Goal: Contribute content: Contribute content

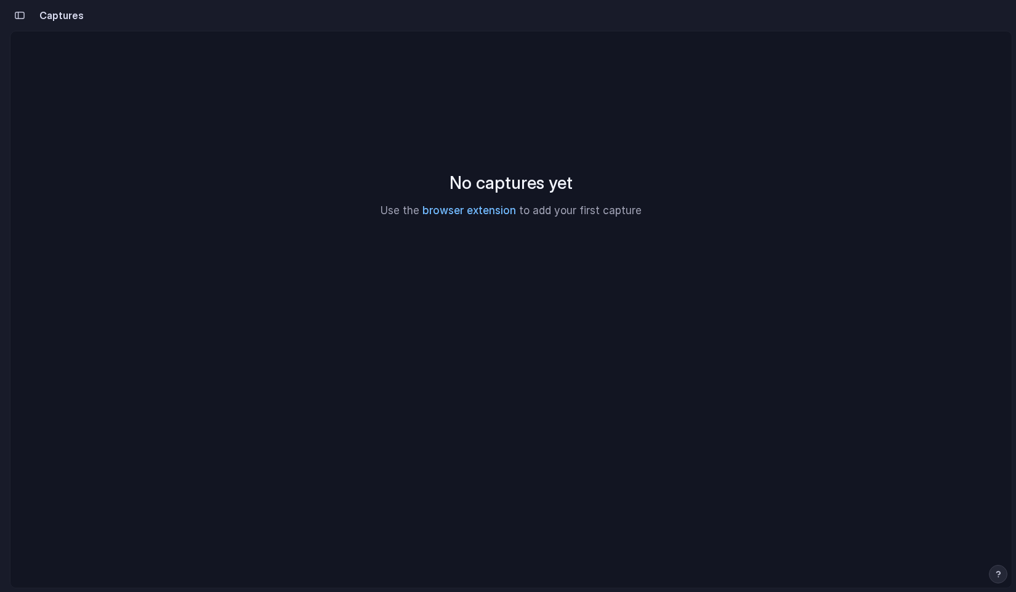
click at [473, 211] on link "browser extension" at bounding box center [469, 210] width 94 height 12
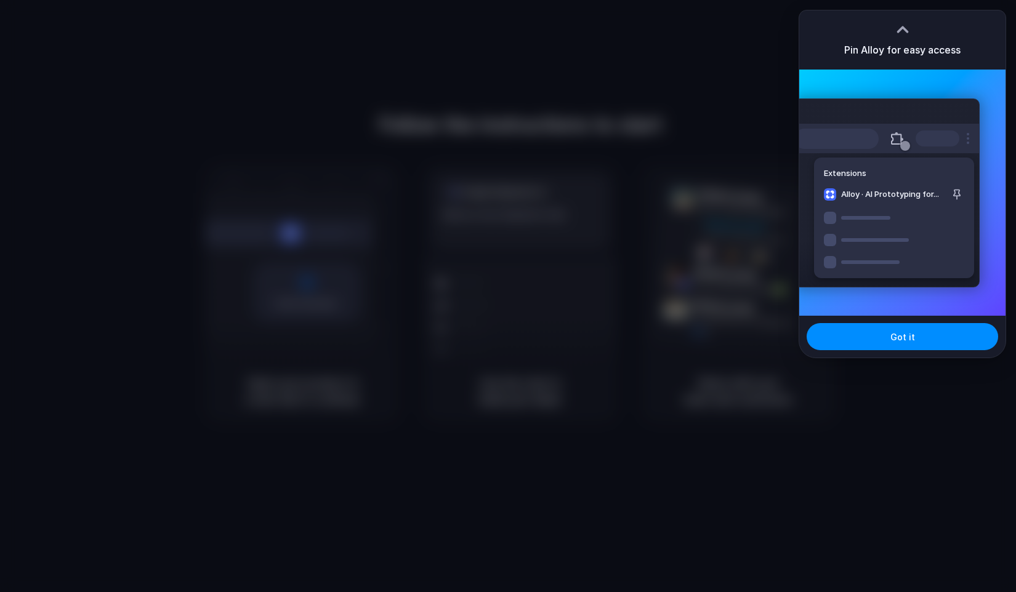
click at [759, 108] on div at bounding box center [508, 296] width 1016 height 592
click at [906, 343] on button "Got it" at bounding box center [902, 336] width 191 height 27
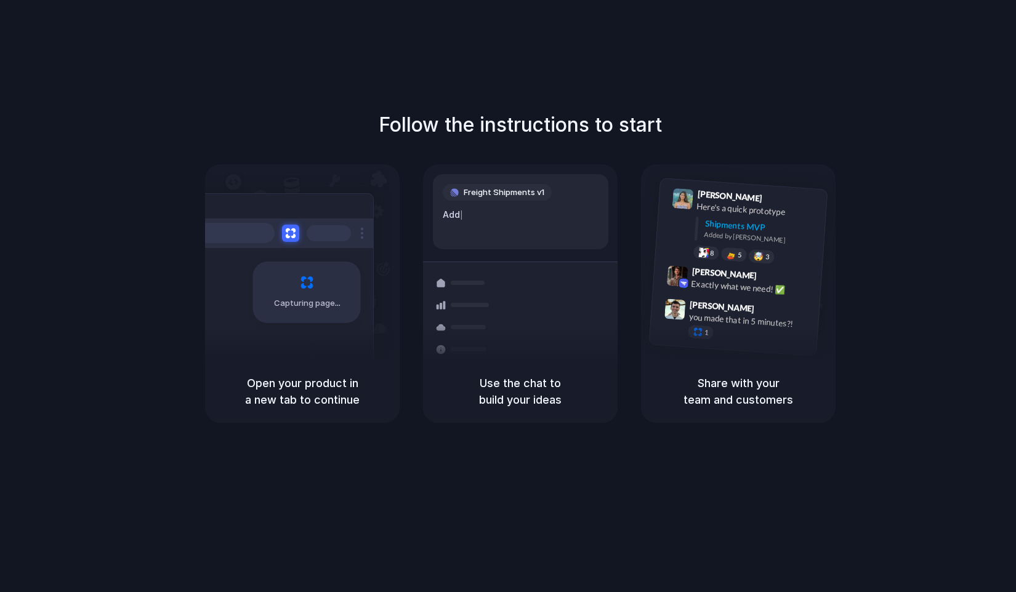
click at [294, 301] on span "Capturing page" at bounding box center [308, 303] width 68 height 12
click at [535, 398] on h5 "Use the chat to build your ideas" at bounding box center [520, 391] width 165 height 33
click at [709, 399] on h5 "Share with your team and customers" at bounding box center [738, 391] width 165 height 33
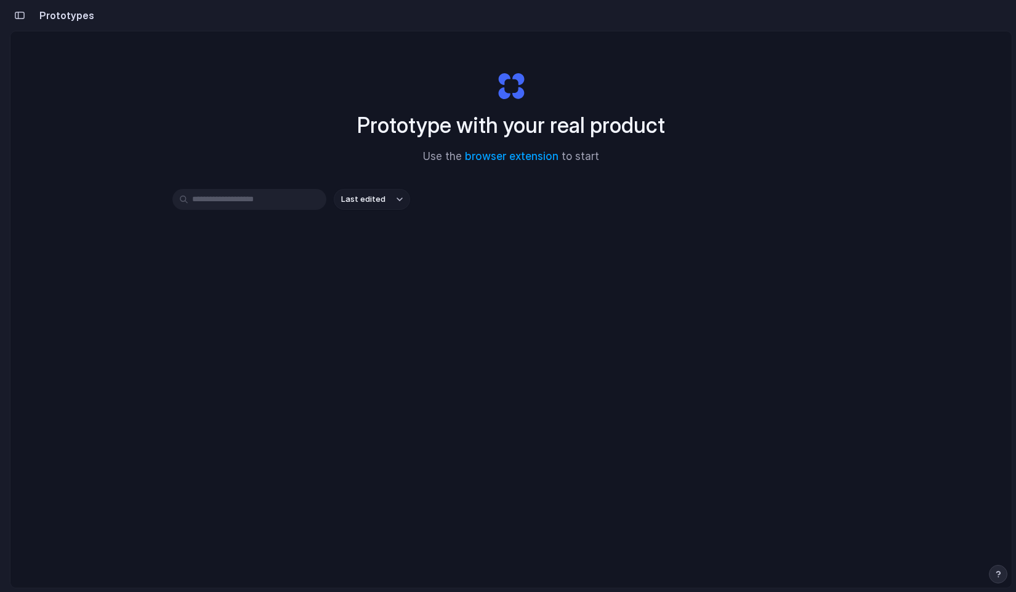
click at [360, 200] on span "Last edited" at bounding box center [363, 199] width 44 height 12
click at [360, 200] on div "Last edited Last created Alphabetical" at bounding box center [508, 296] width 1016 height 592
click at [531, 159] on link "browser extension" at bounding box center [512, 156] width 94 height 12
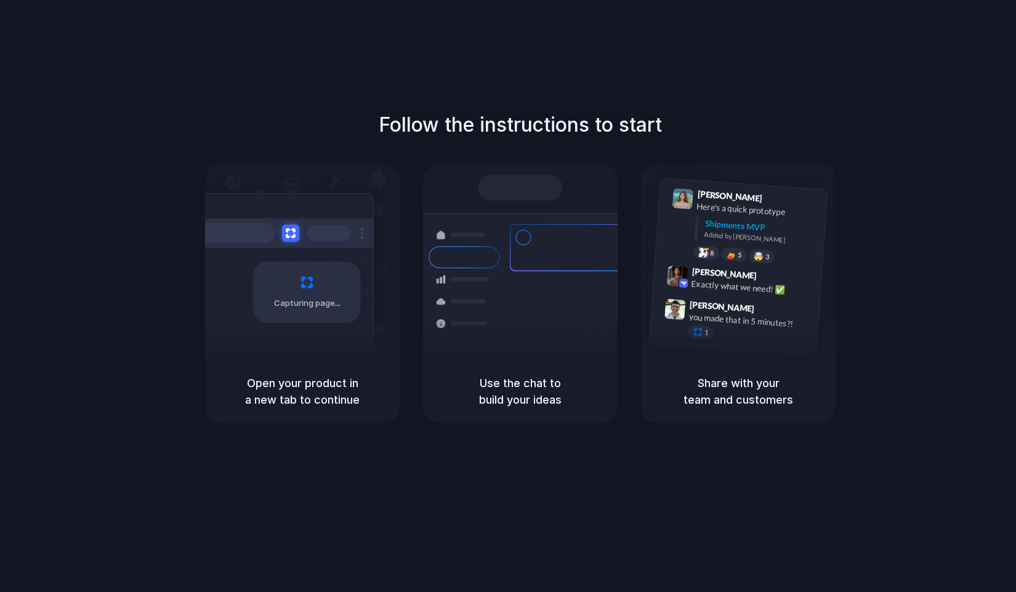
click at [508, 296] on div at bounding box center [508, 296] width 0 height 0
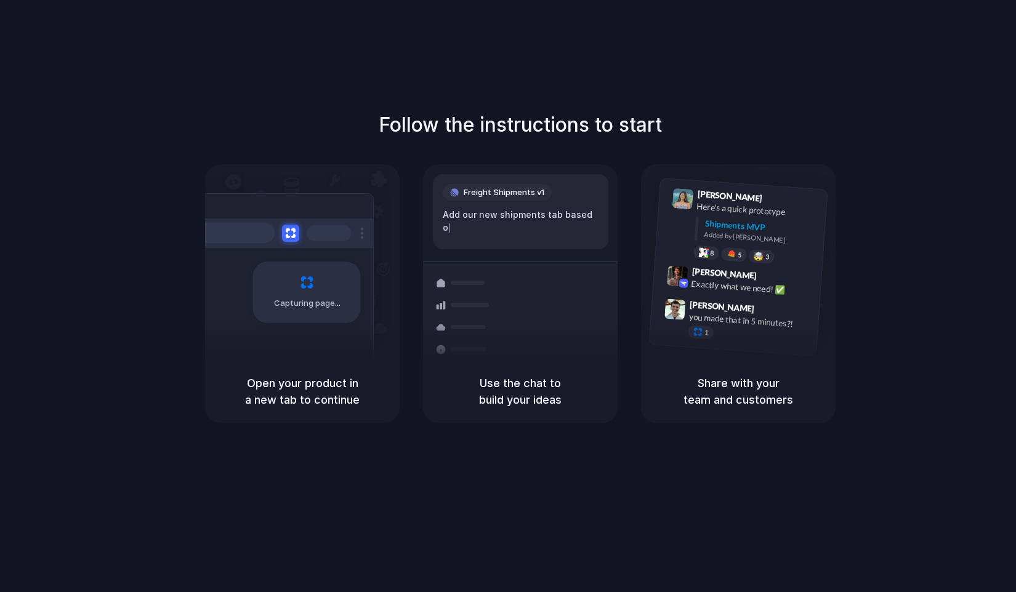
click at [508, 296] on div at bounding box center [508, 296] width 0 height 0
click at [506, 197] on span "Freight Shipments v1" at bounding box center [504, 193] width 81 height 12
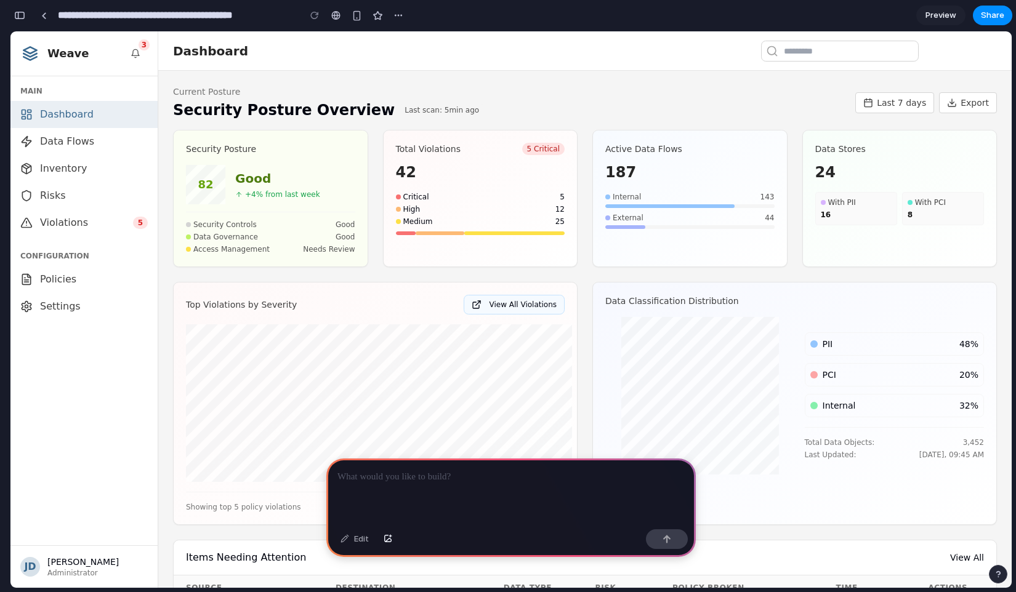
scroll to position [155, 0]
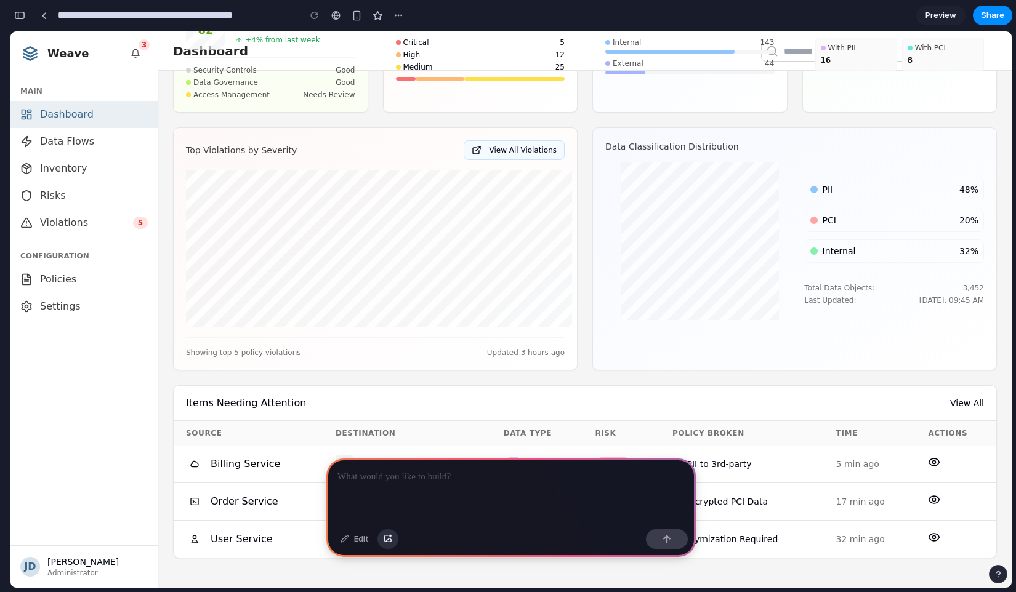
click at [390, 541] on div "button" at bounding box center [388, 539] width 9 height 7
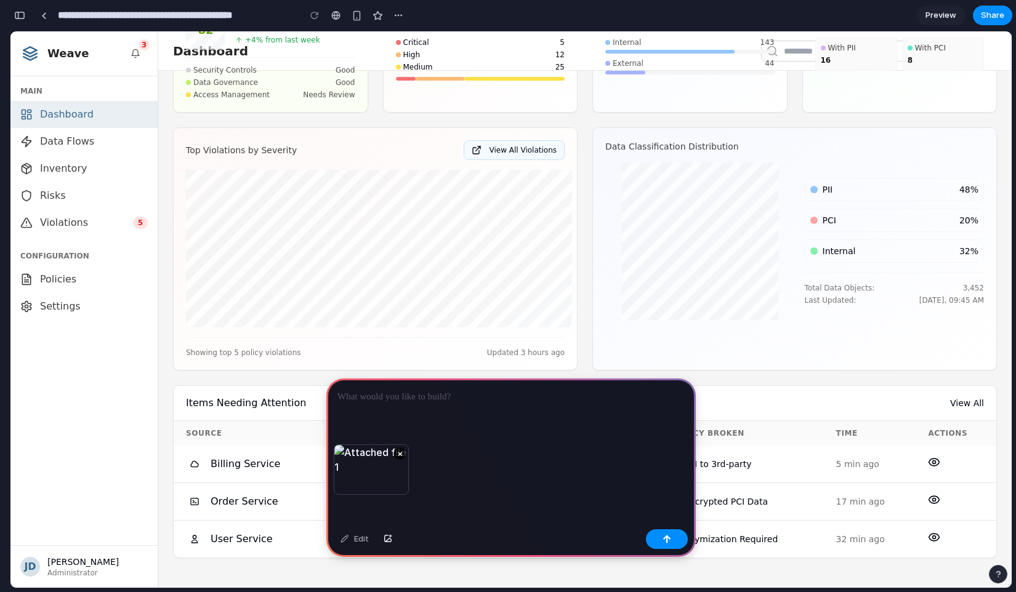
click at [435, 402] on p at bounding box center [510, 397] width 347 height 15
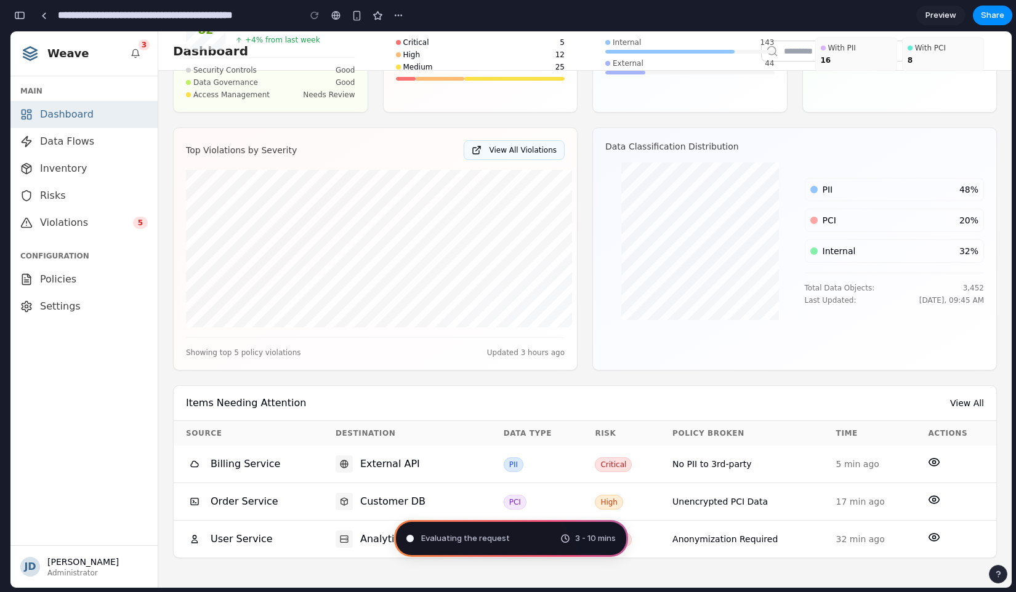
type input "**********"
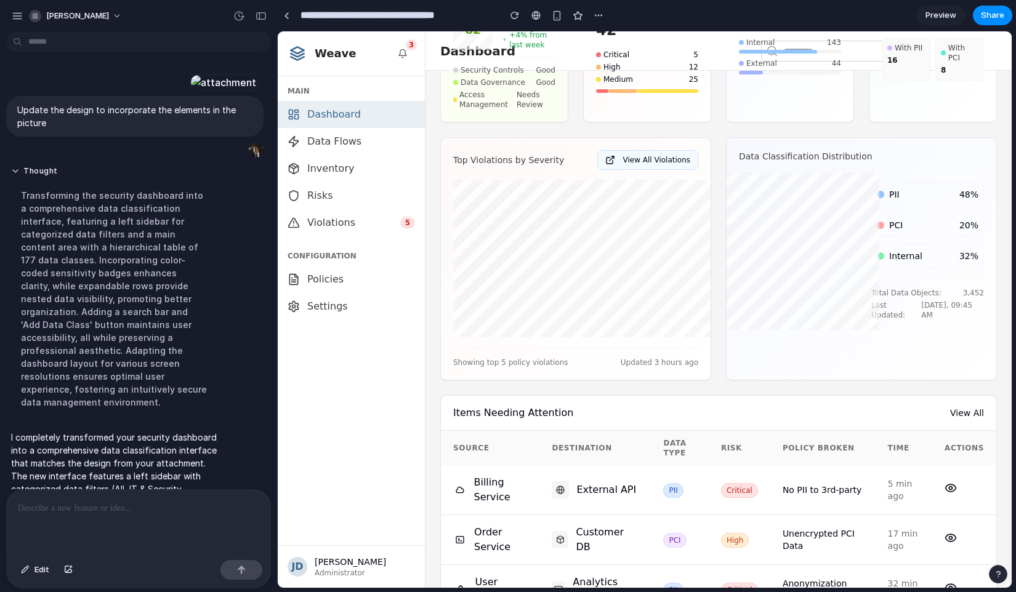
scroll to position [0, 0]
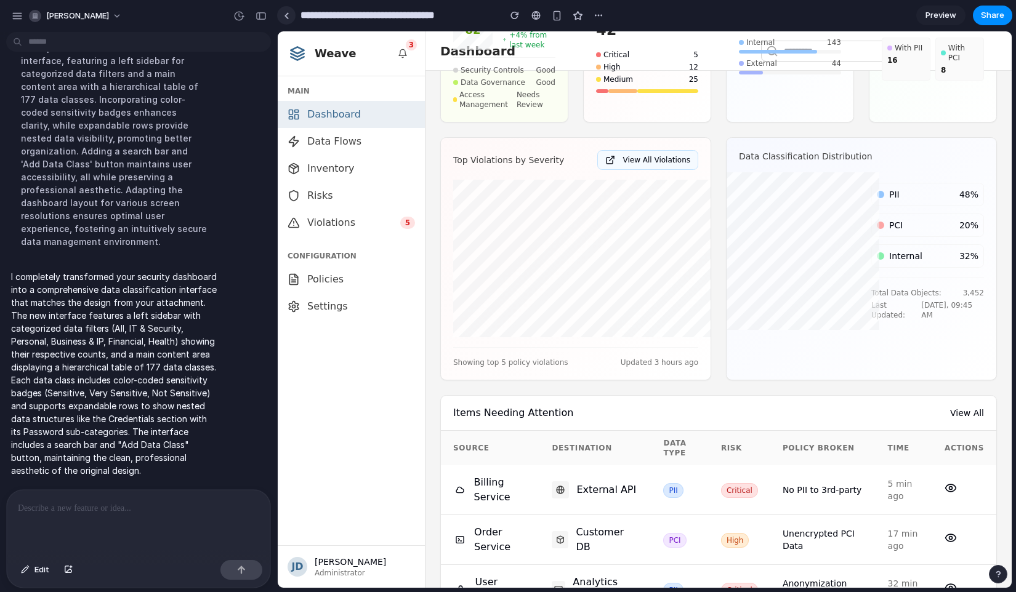
click at [289, 22] on link at bounding box center [286, 15] width 18 height 18
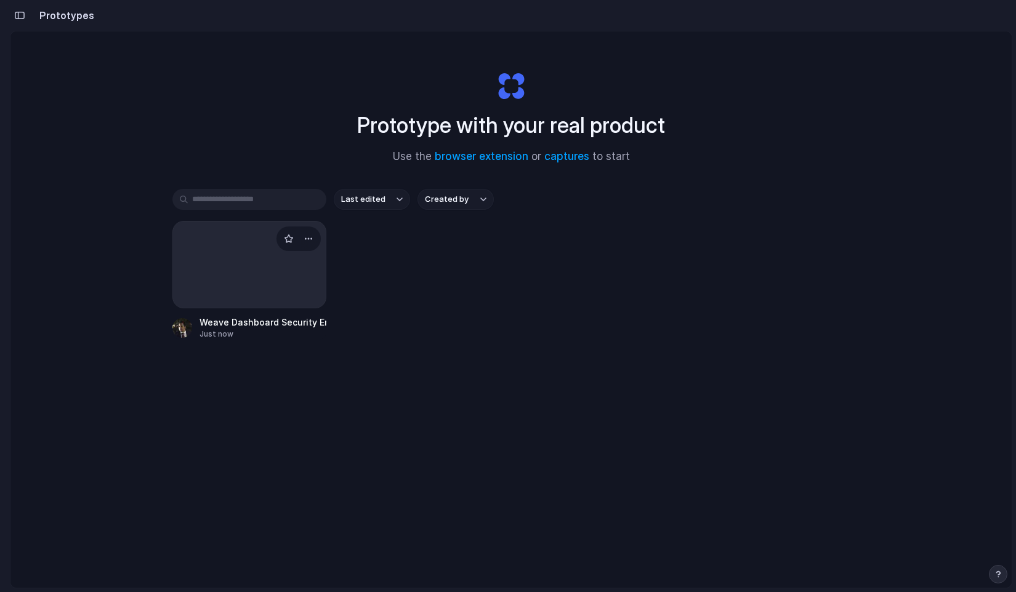
click at [243, 264] on div at bounding box center [249, 264] width 154 height 87
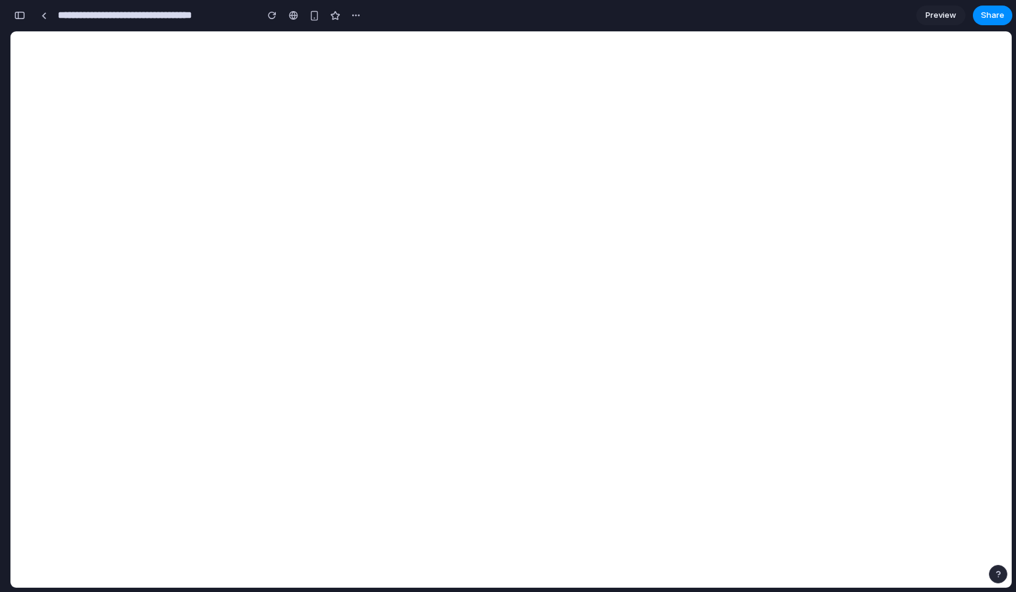
scroll to position [290, 0]
